Goal: Check status: Check status

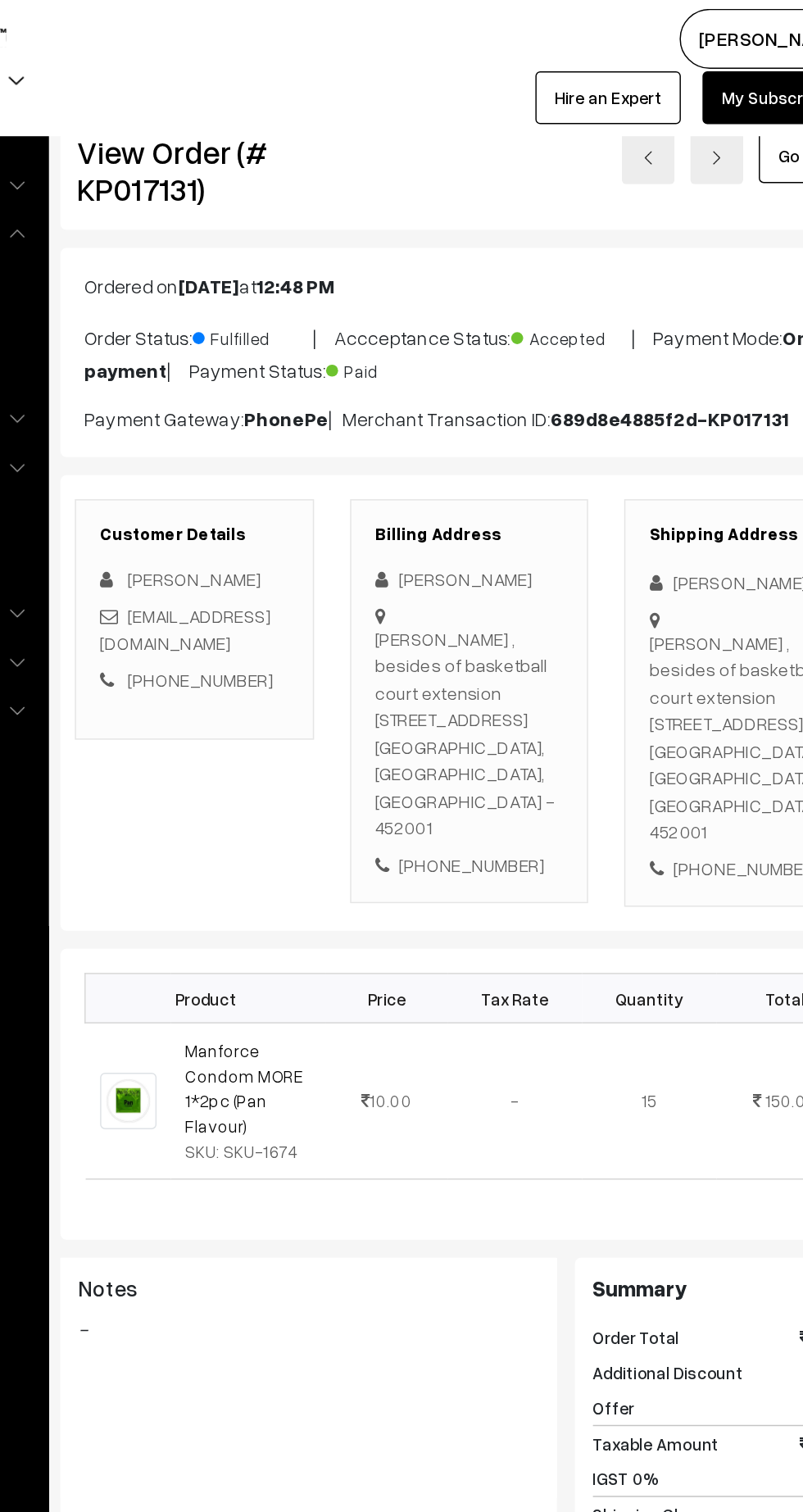
scroll to position [4, 0]
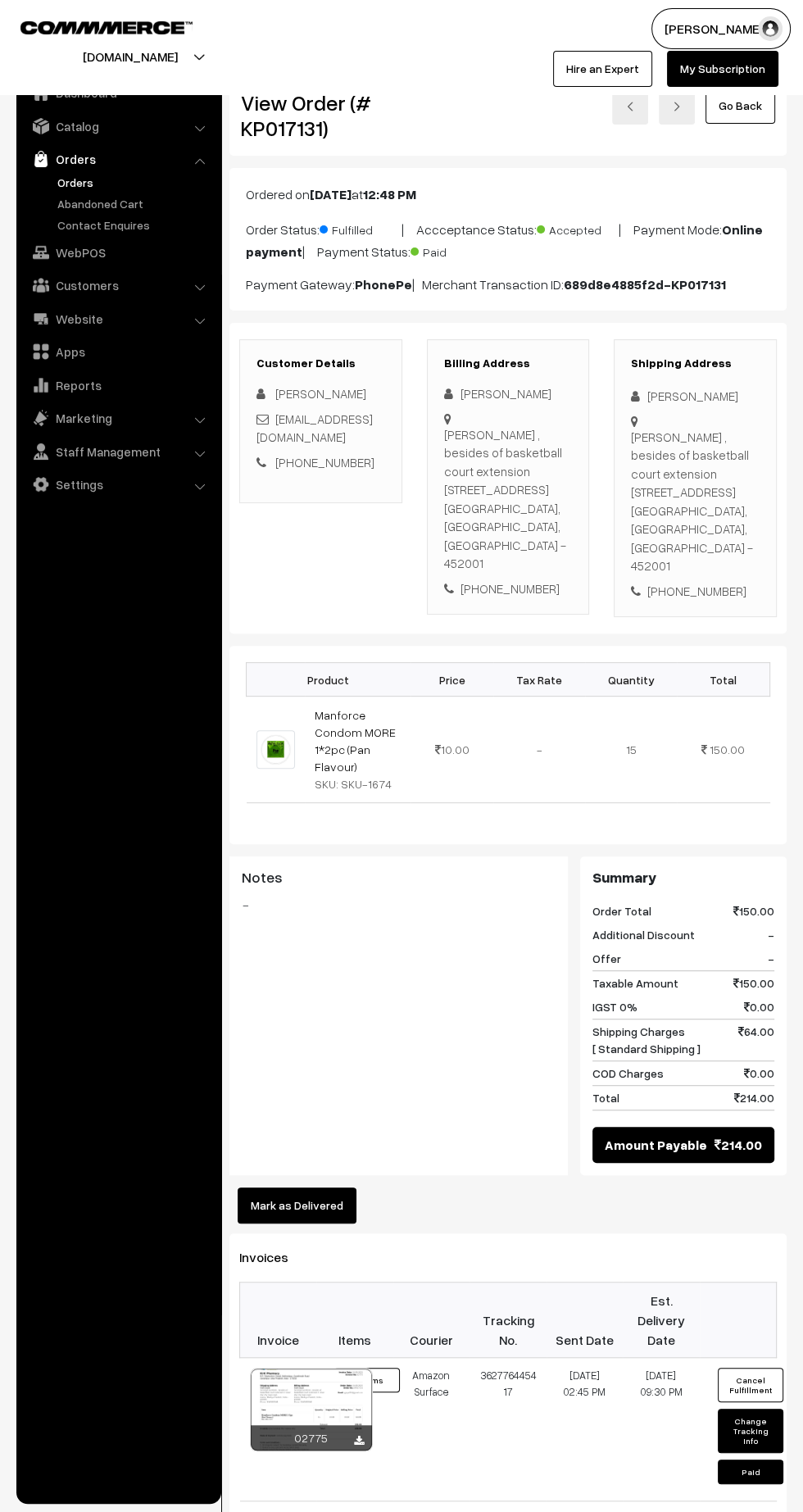
click at [79, 187] on link "Orders" at bounding box center [134, 182] width 162 height 18
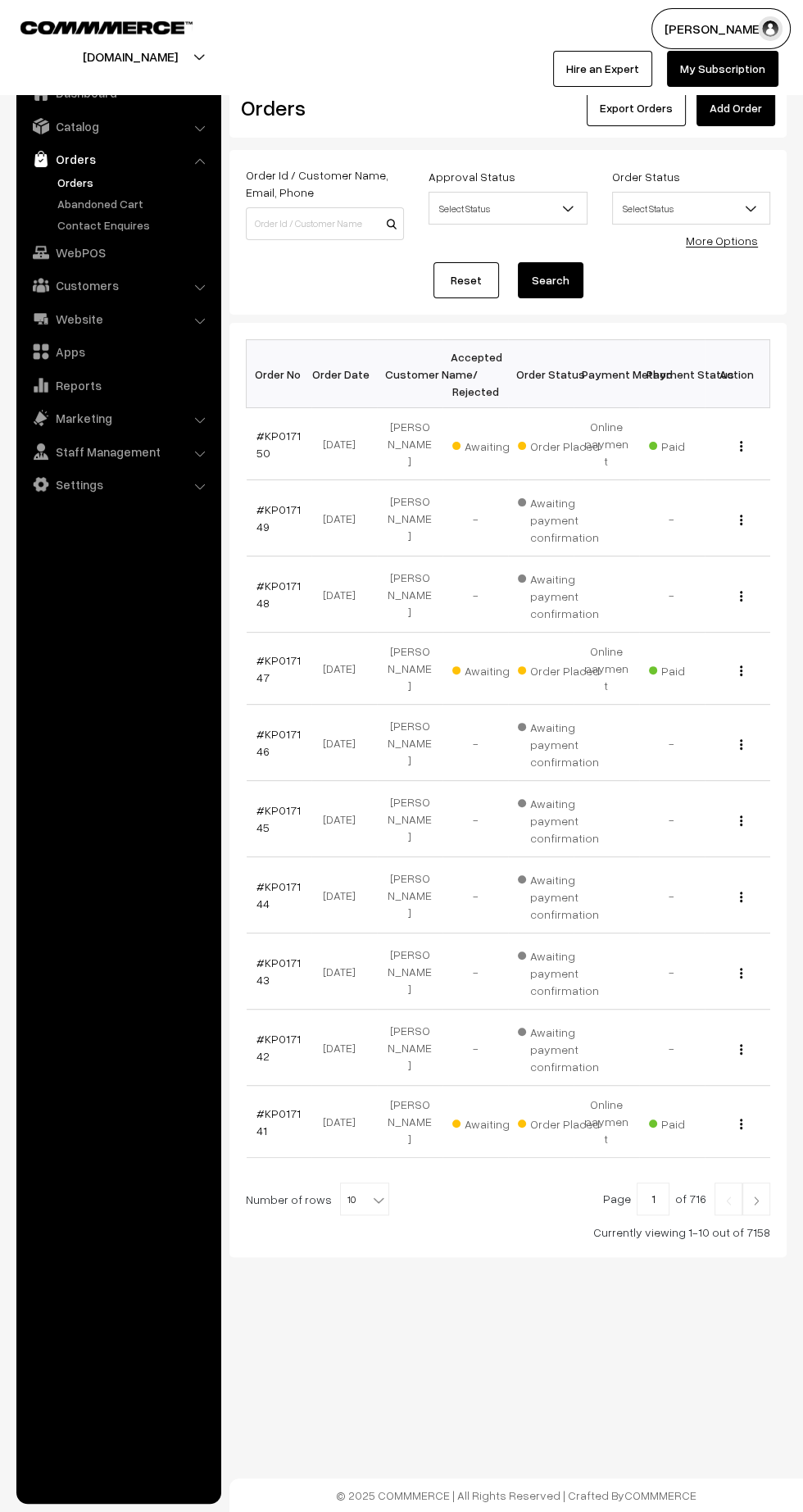
click at [261, 441] on link "#KP017150" at bounding box center [278, 444] width 44 height 31
click at [261, 653] on link "#KP017147" at bounding box center [278, 669] width 44 height 31
click at [262, 1106] on link "#KP017141" at bounding box center [278, 1122] width 44 height 31
click at [260, 1106] on link "#KP017141" at bounding box center [278, 1122] width 44 height 31
click at [756, 1196] on img at bounding box center [756, 1200] width 15 height 10
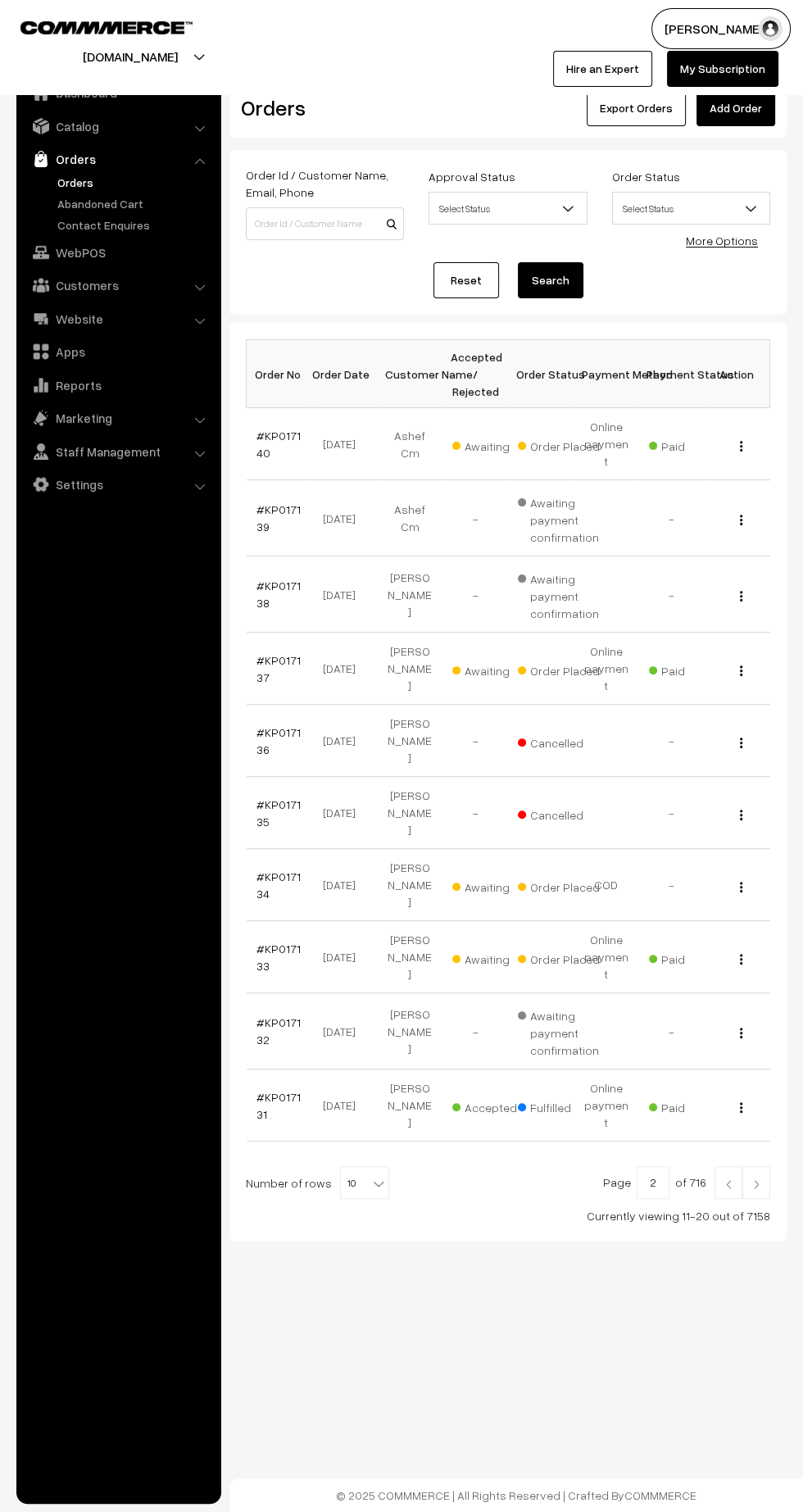
click at [257, 439] on link "#KP017140" at bounding box center [278, 444] width 44 height 31
click at [261, 653] on link "#KP017137" at bounding box center [278, 669] width 44 height 31
click at [261, 870] on link "#KP017134" at bounding box center [278, 886] width 44 height 31
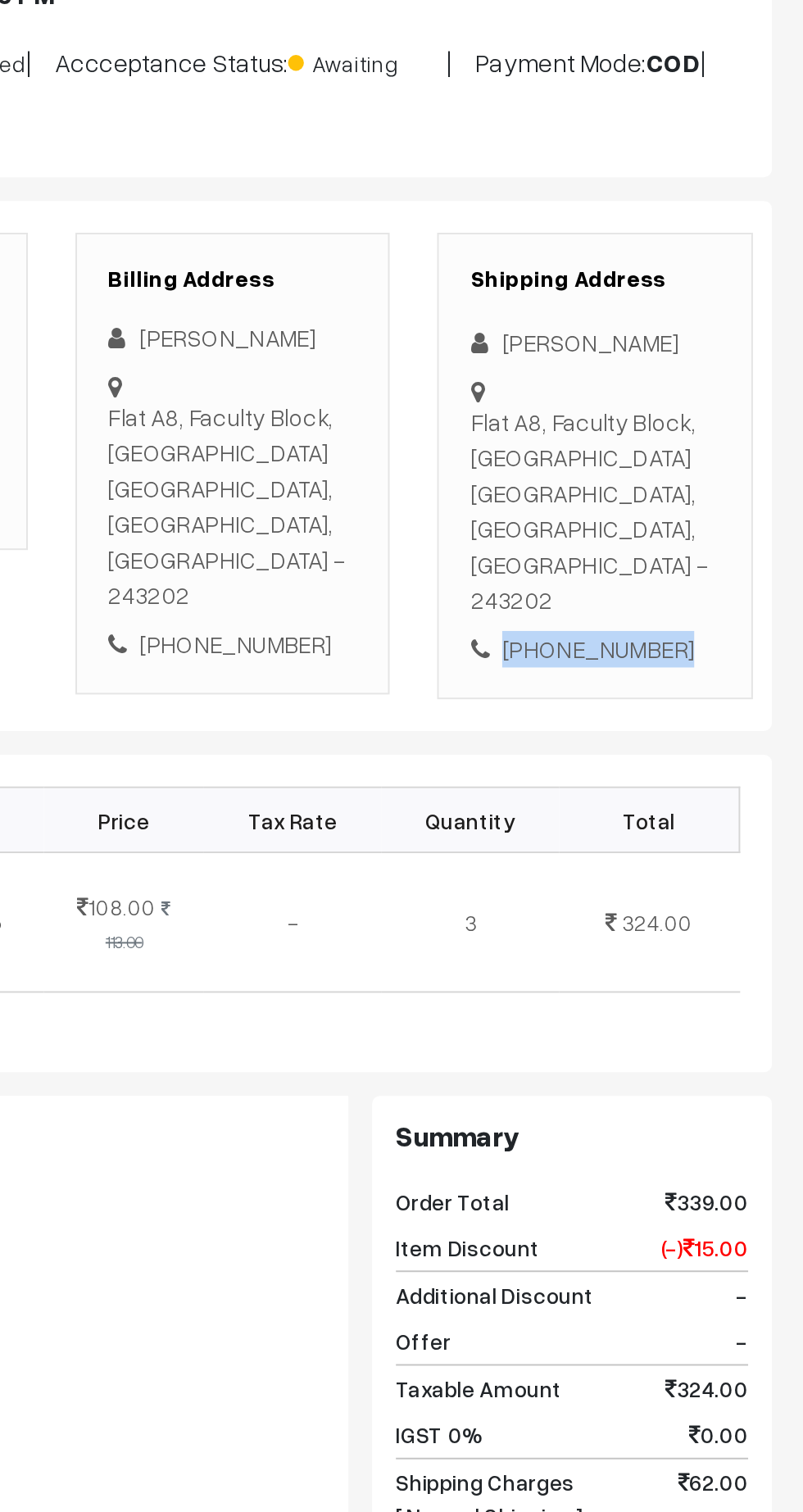
click at [707, 540] on div "[PHONE_NUMBER]" at bounding box center [695, 536] width 129 height 19
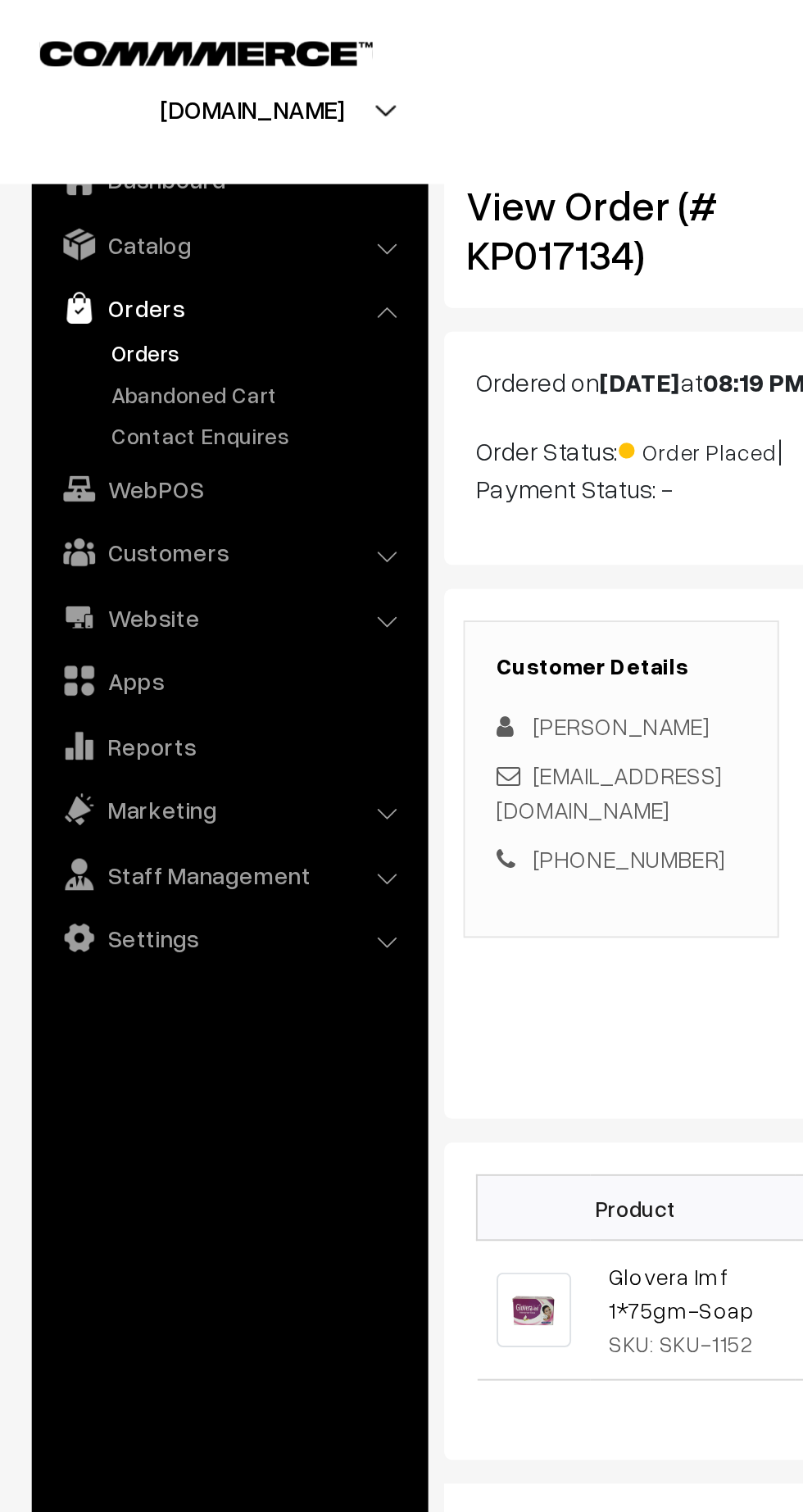
click at [62, 186] on link "Orders" at bounding box center [134, 182] width 162 height 18
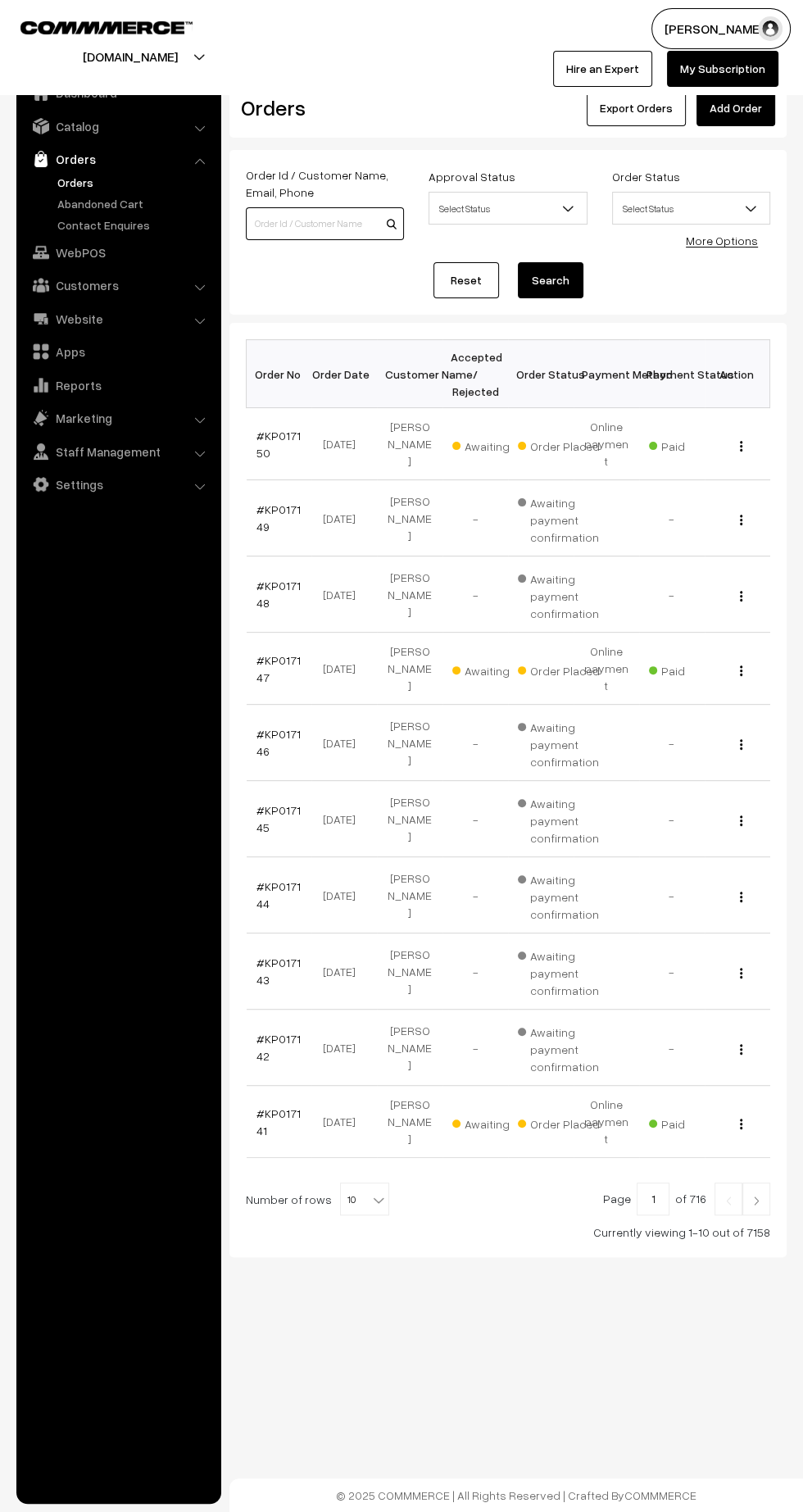
paste input "7905015508"
type input "7905015508"
click at [551, 279] on button "Search" at bounding box center [550, 279] width 66 height 36
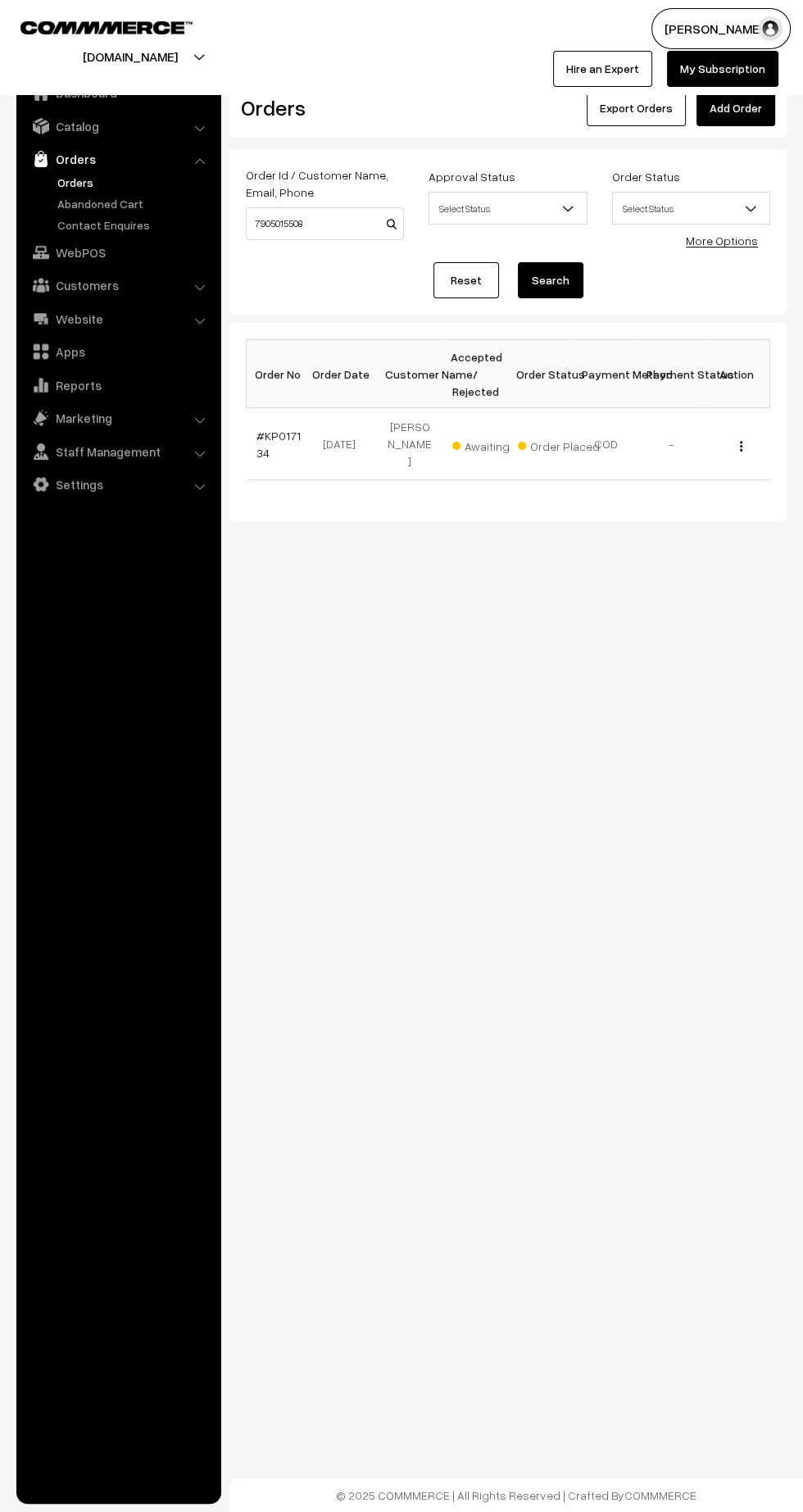
click at [267, 443] on link "#KP017134" at bounding box center [278, 444] width 44 height 31
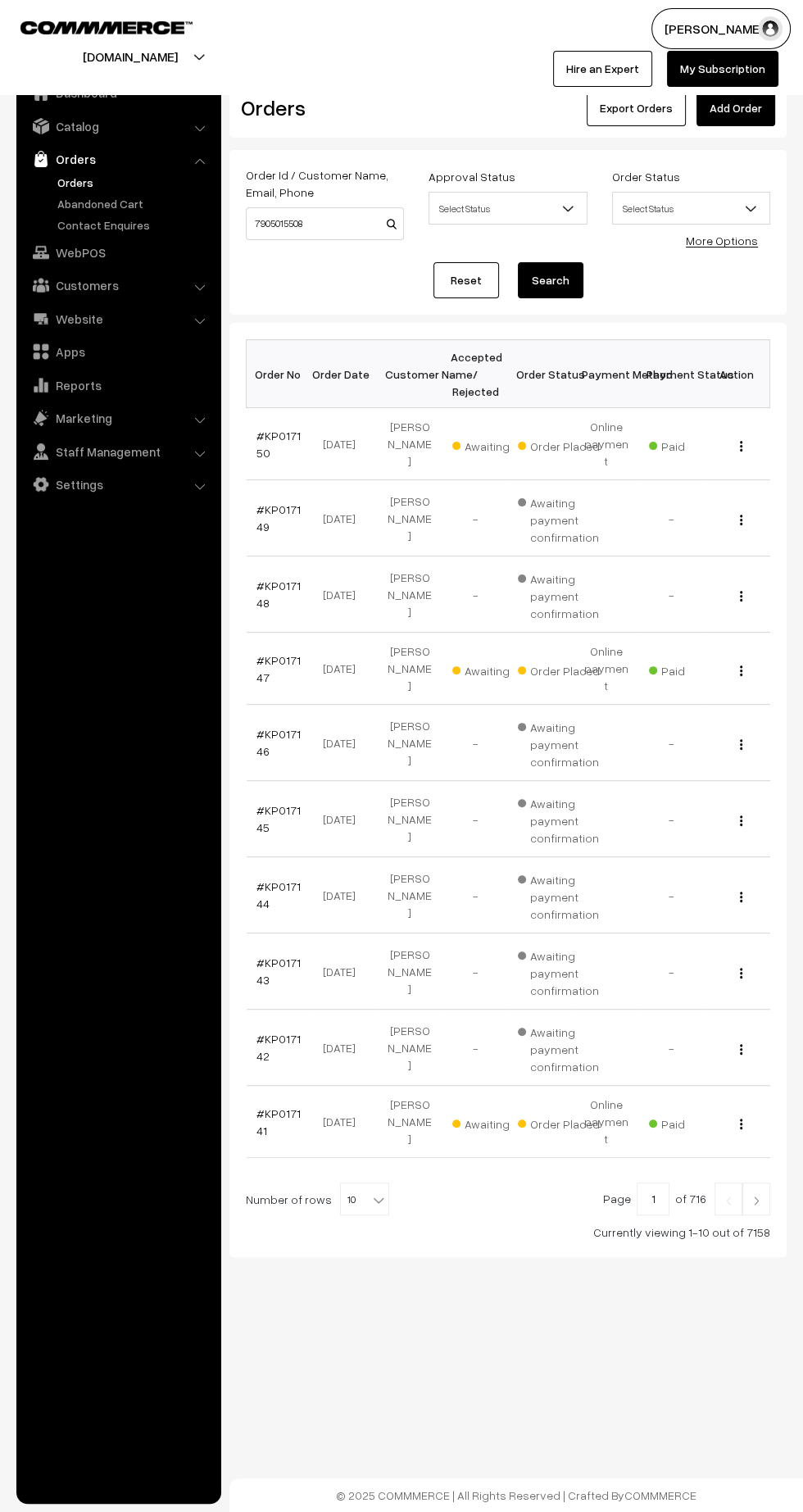
click at [756, 1183] on link at bounding box center [756, 1198] width 28 height 32
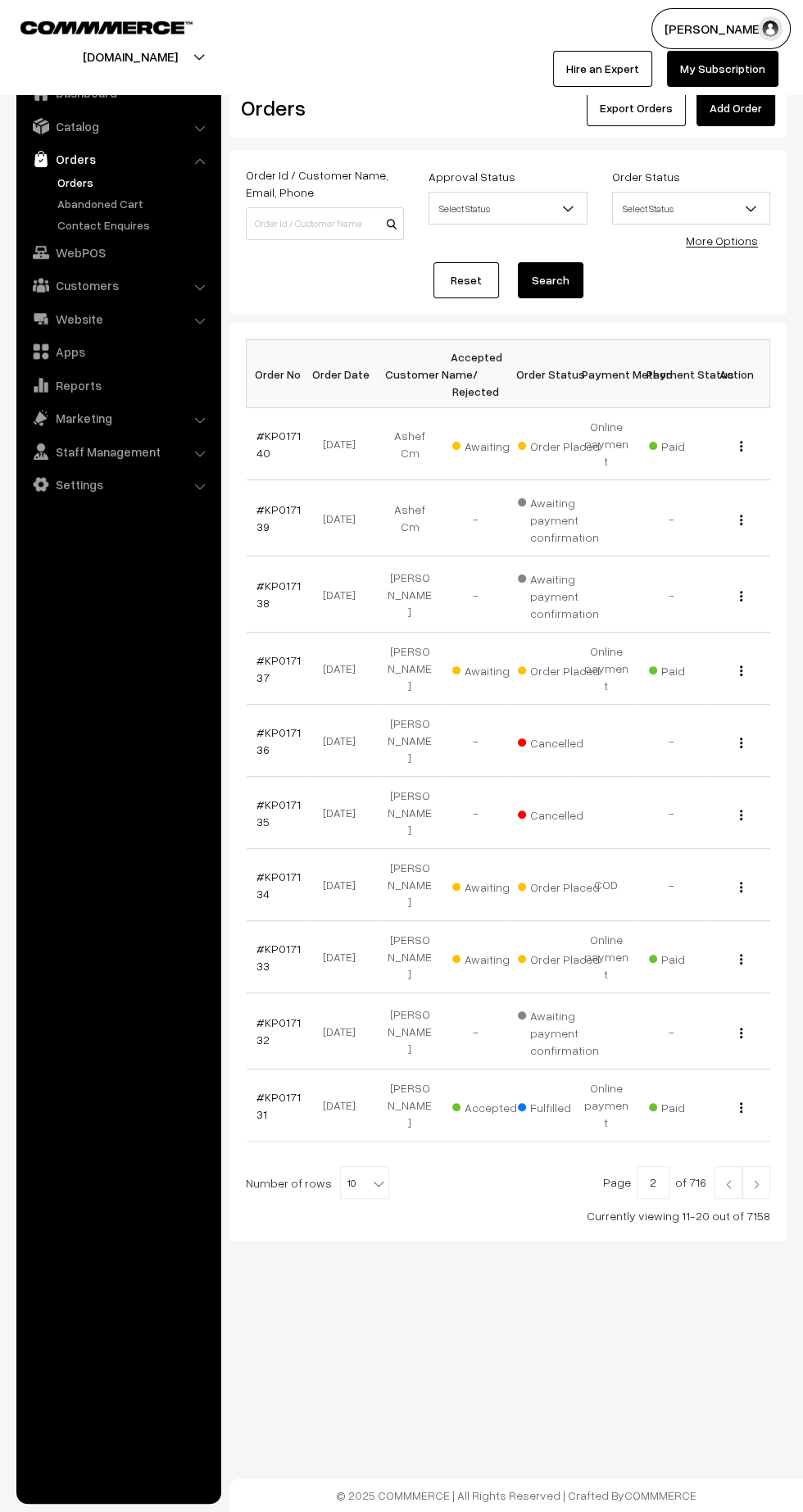
click at [261, 941] on link "#KP017133" at bounding box center [278, 957] width 44 height 31
